Goal: Check status: Check status

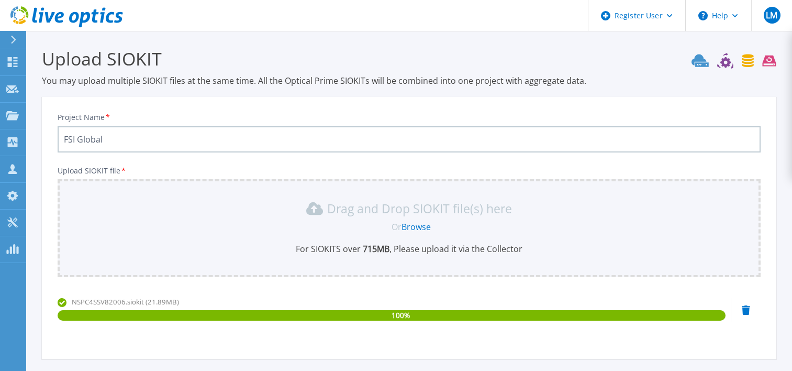
scroll to position [95, 0]
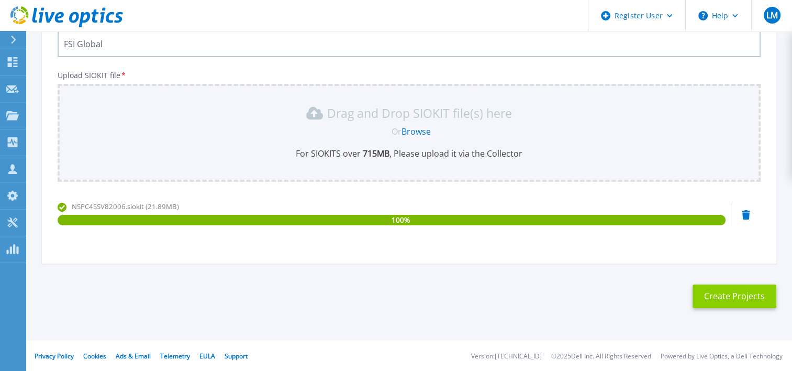
click at [733, 300] on button "Create Projects" at bounding box center [735, 296] width 84 height 24
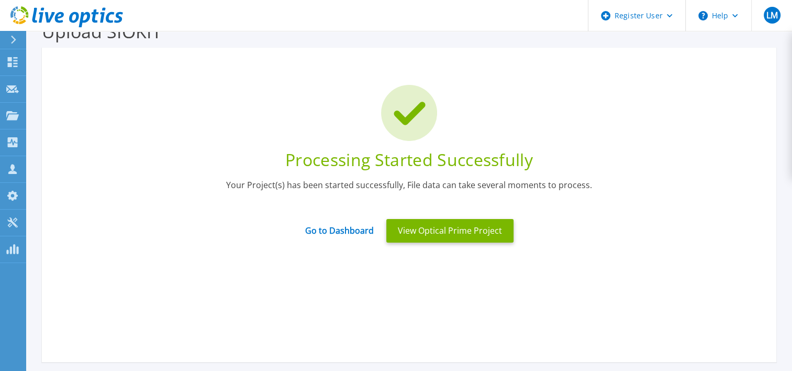
scroll to position [27, 0]
click at [359, 235] on link "Go to Dashboard" at bounding box center [339, 227] width 69 height 20
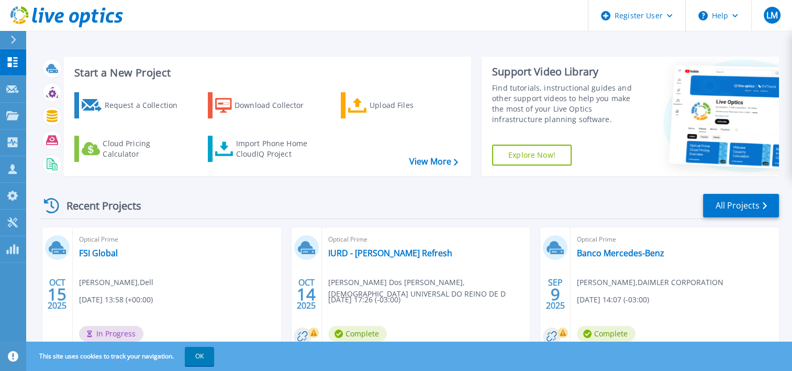
click at [134, 265] on div "Optical Prime FSI Global Lucas Molossi , Dell 10/15/2025, 13:58 (+00:00) In Pro…" at bounding box center [177, 295] width 208 height 136
click at [101, 258] on link "FSI Global" at bounding box center [98, 253] width 39 height 10
